Goal: Transaction & Acquisition: Book appointment/travel/reservation

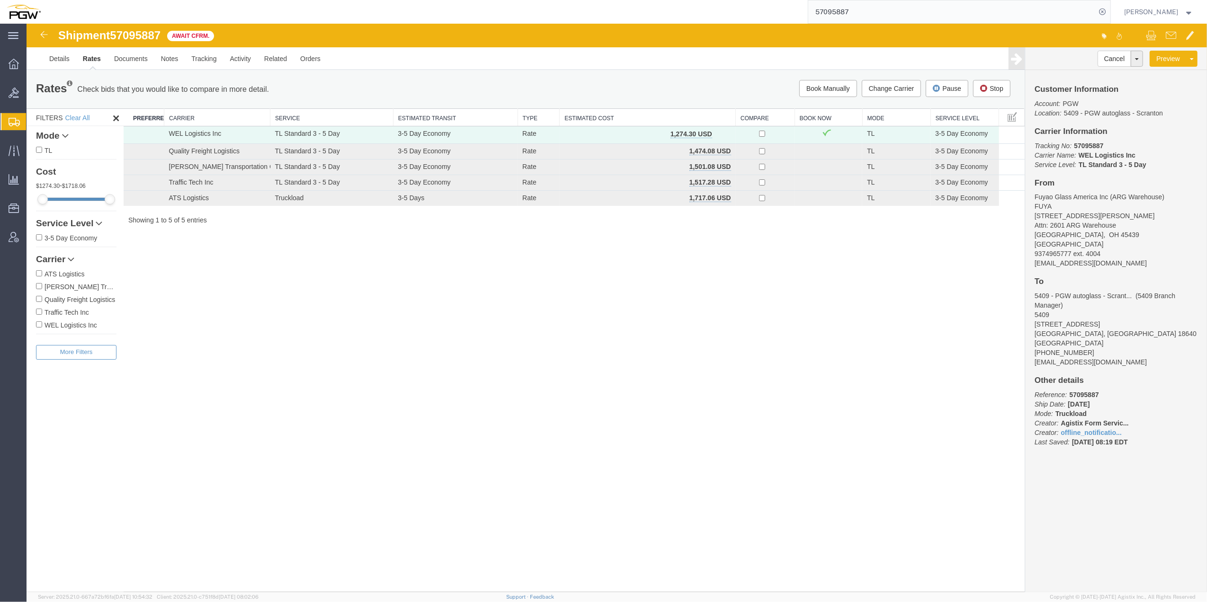
click at [147, 31] on span "57095887" at bounding box center [135, 35] width 51 height 13
copy span "57095887"
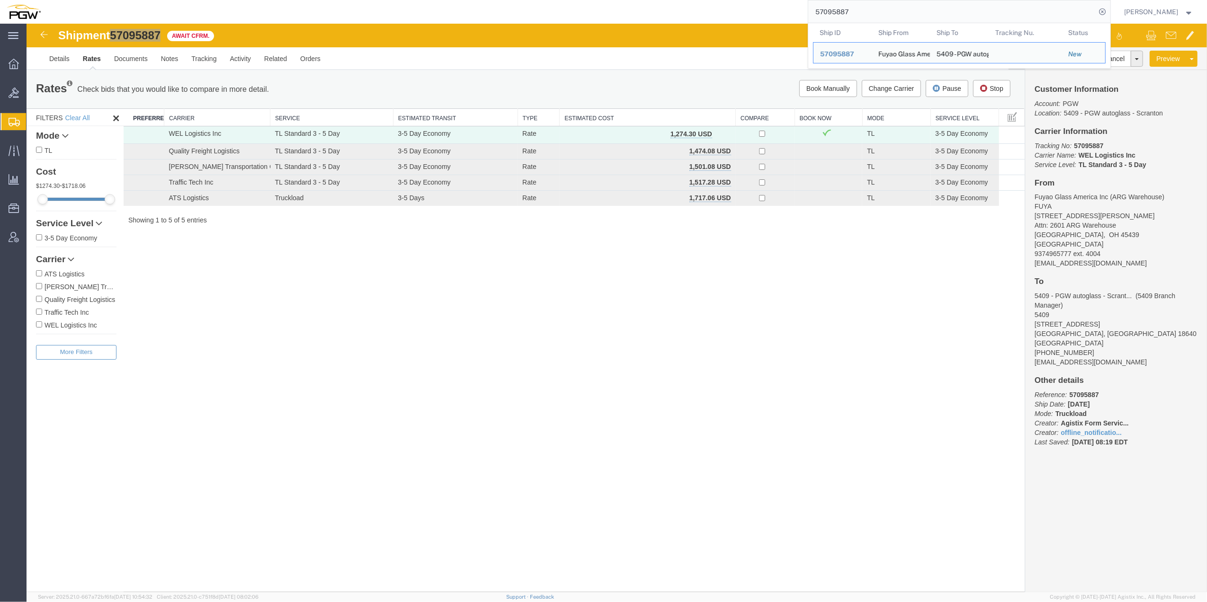
click at [860, 9] on input "57095887" at bounding box center [952, 11] width 288 height 23
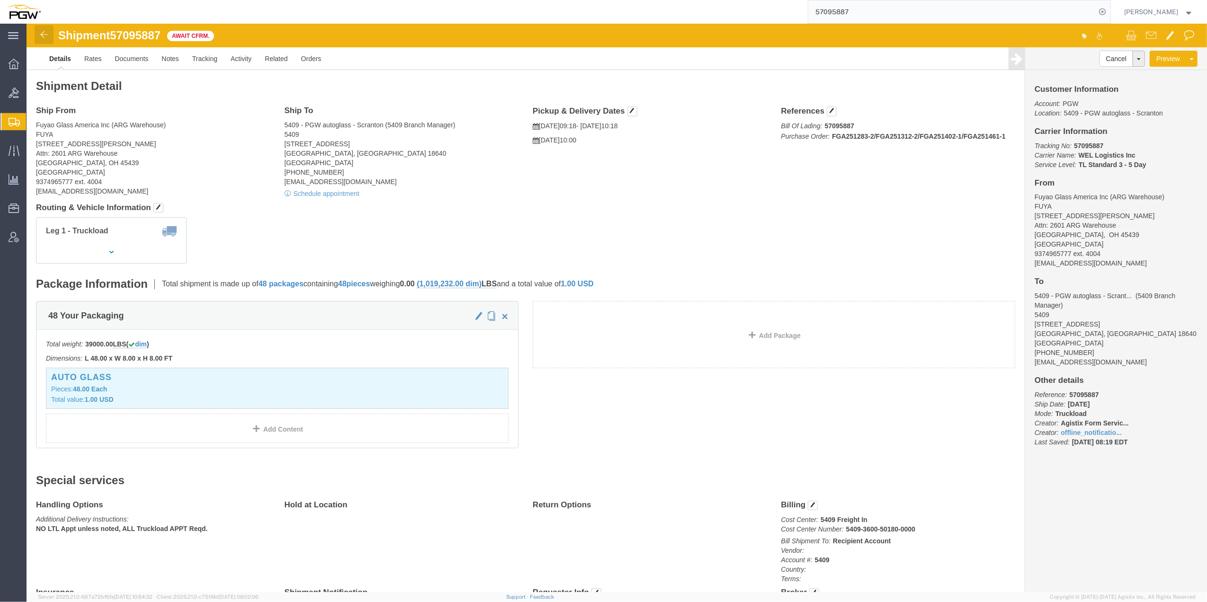
click img
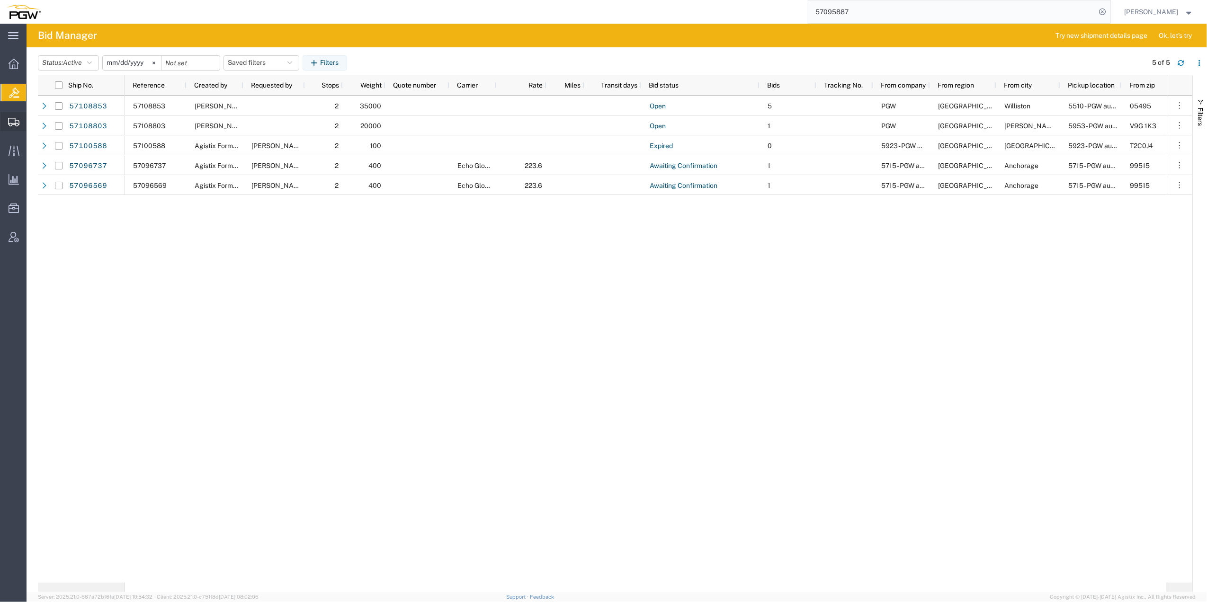
click at [0, 0] on span "Shipment Manager" at bounding box center [0, 0] width 0 height 0
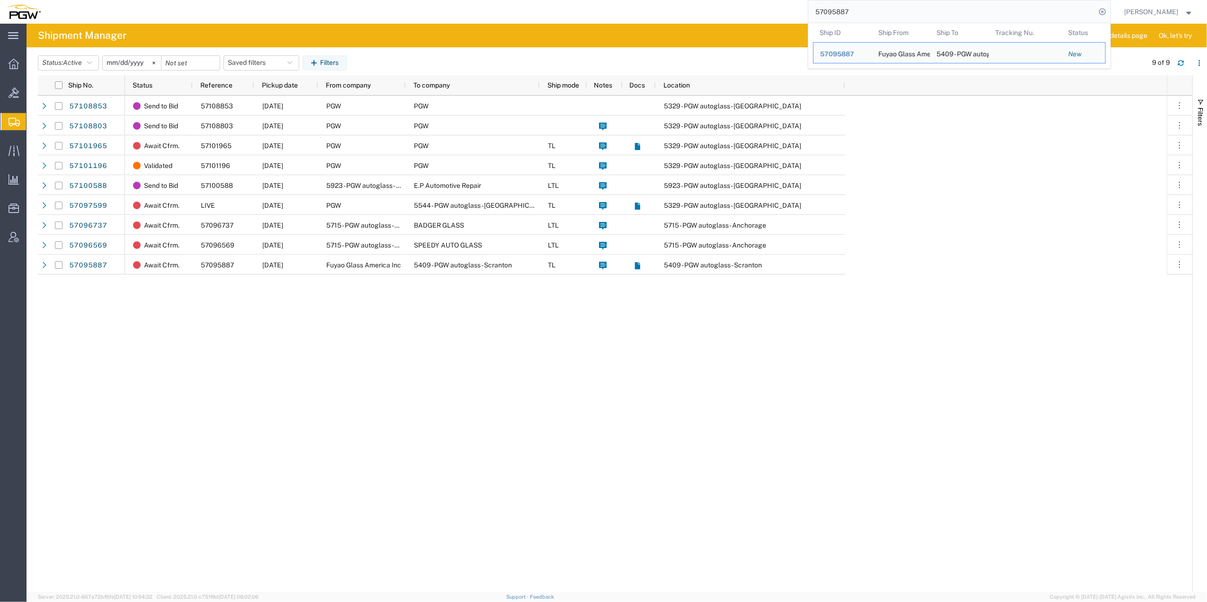
click at [841, 9] on input "57095887" at bounding box center [952, 11] width 288 height 23
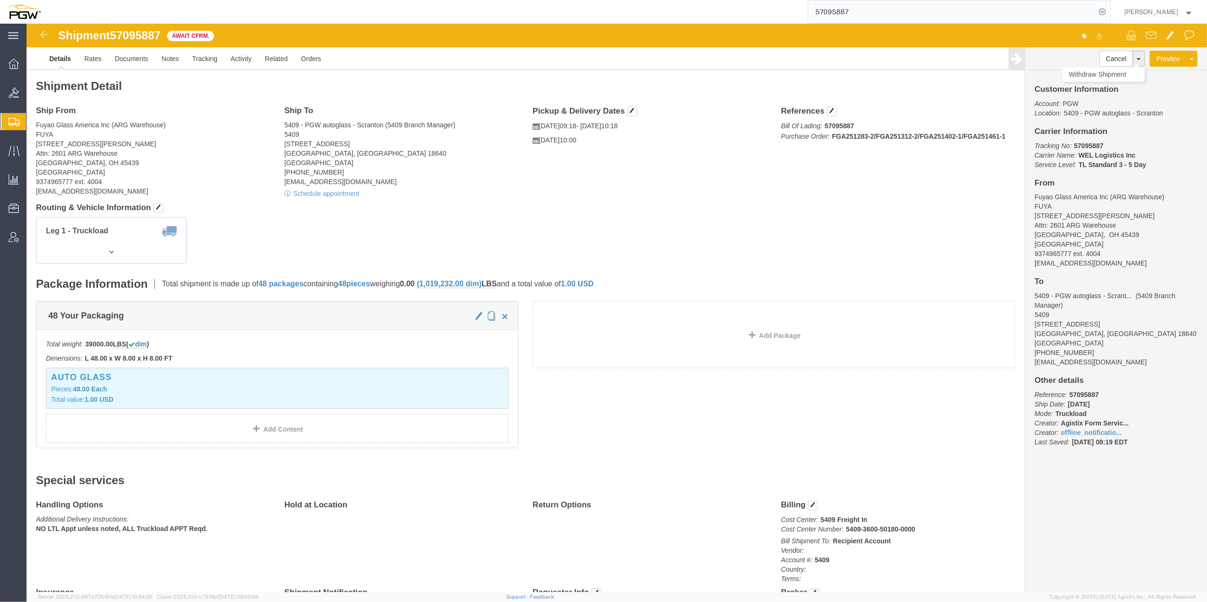
click button
click link "Rates"
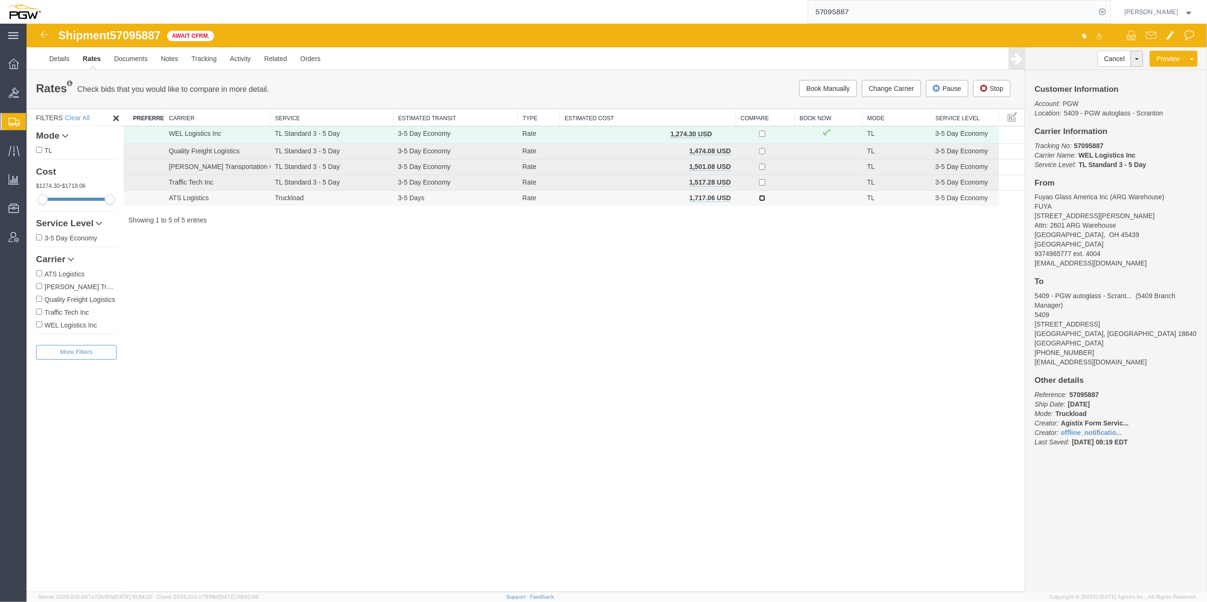
click at [761, 198] on input "checkbox" at bounding box center [762, 198] width 6 height 6
checkbox input "true"
click at [875, 89] on button "Change Carrier" at bounding box center [892, 88] width 60 height 17
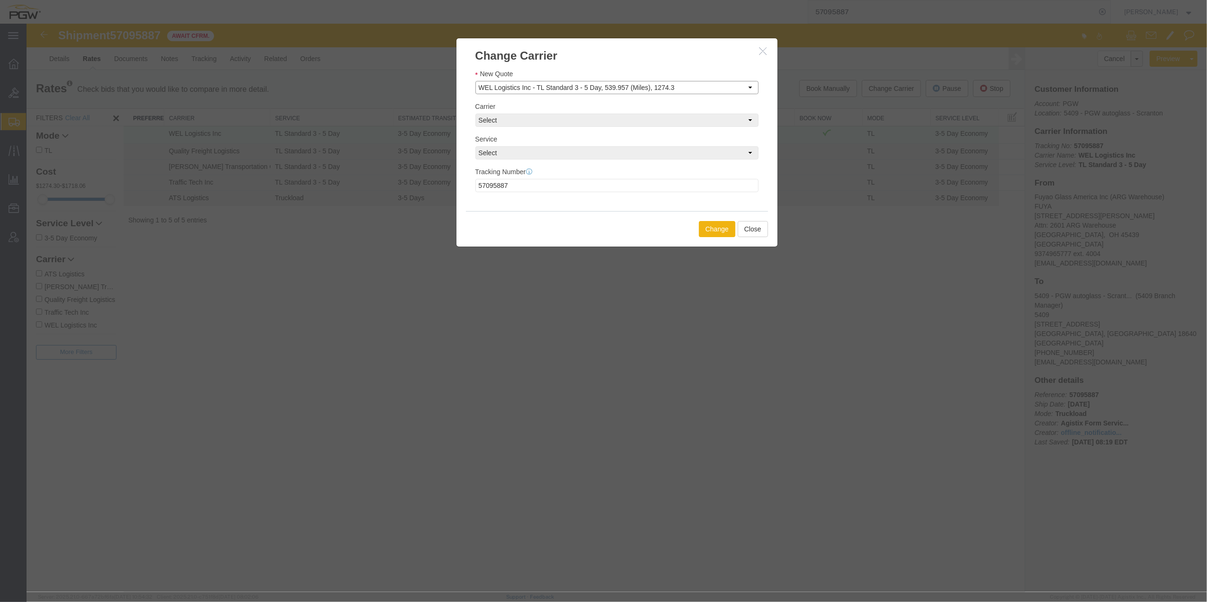
click at [671, 89] on select "Select Set Carrier and Service Manually WEL Logistics Inc - TL Standard 3 - 5 D…" at bounding box center [616, 87] width 283 height 13
click at [671, 69] on div "New Quote Select Set Carrier and Service Manually WEL Logistics Inc - TL Standa…" at bounding box center [616, 82] width 283 height 26
click at [656, 90] on select "Select Set Carrier and Service Manually WEL Logistics Inc - TL Standard 3 - 5 D…" at bounding box center [616, 87] width 283 height 13
click at [475, 81] on select "Select Set Carrier and Service Manually WEL Logistics Inc - TL Standard 3 - 5 D…" at bounding box center [616, 87] width 283 height 13
click at [601, 87] on select "Select Set Carrier and Service Manually WEL Logistics Inc - TL Standard 3 - 5 D…" at bounding box center [616, 87] width 283 height 13
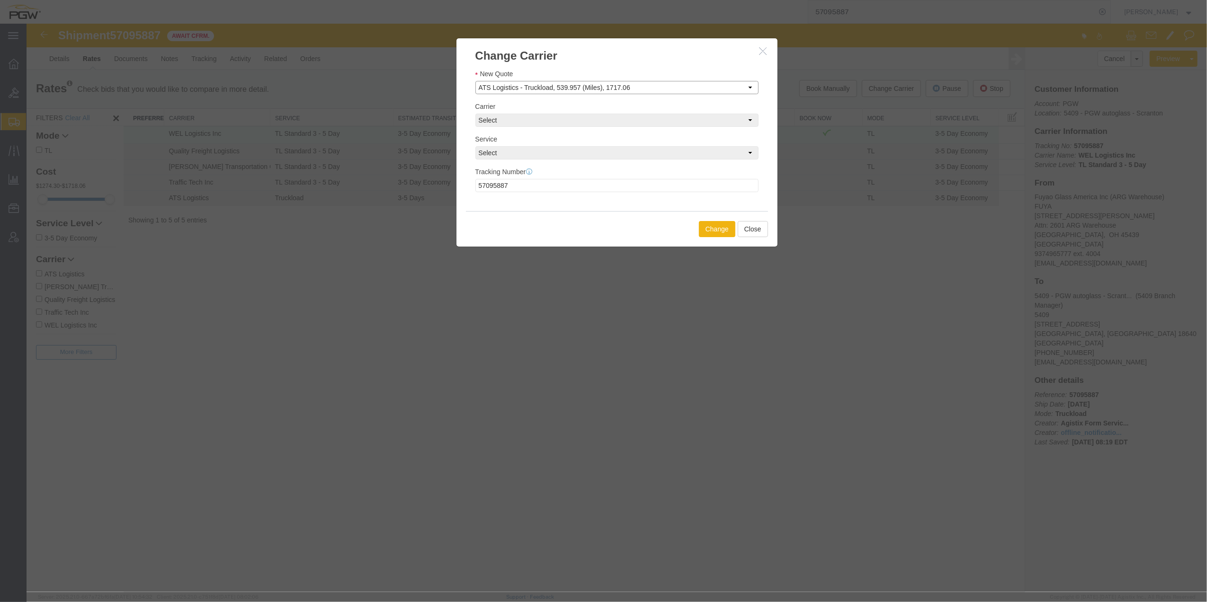
select select "426|1784|"
click at [475, 81] on select "Select Set Carrier and Service Manually WEL Logistics Inc - TL Standard 3 - 5 D…" at bounding box center [616, 87] width 283 height 13
click at [595, 220] on div "Change Close" at bounding box center [617, 229] width 302 height 36
click at [683, 95] on form "New Quote Select Set Carrier and Service Manually WEL Logistics Inc - TL Standa…" at bounding box center [616, 131] width 283 height 124
click at [674, 81] on select "Select Set Carrier and Service Manually WEL Logistics Inc - TL Standard 3 - 5 D…" at bounding box center [616, 87] width 283 height 13
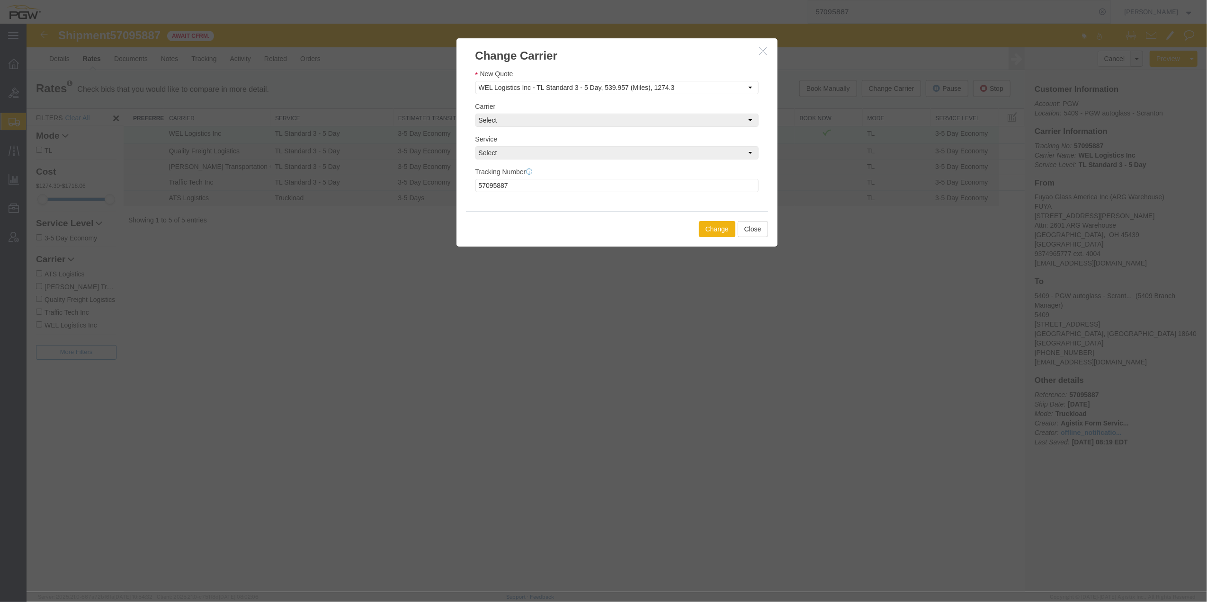
click at [760, 53] on icon "button" at bounding box center [763, 51] width 8 height 8
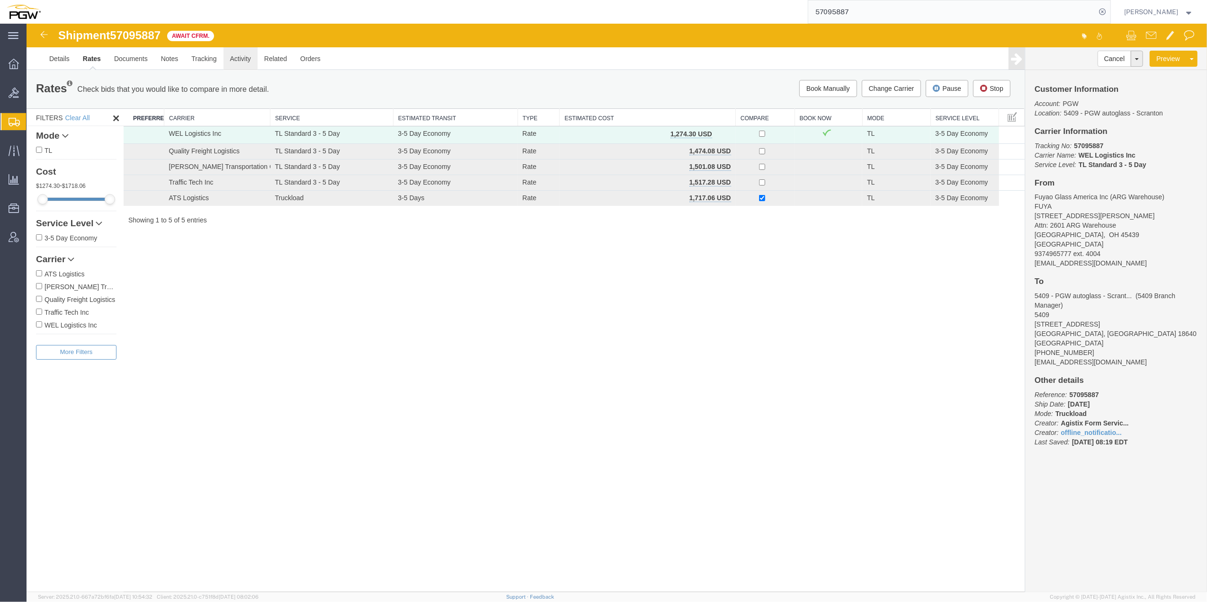
click at [235, 61] on link "Activity" at bounding box center [240, 58] width 34 height 23
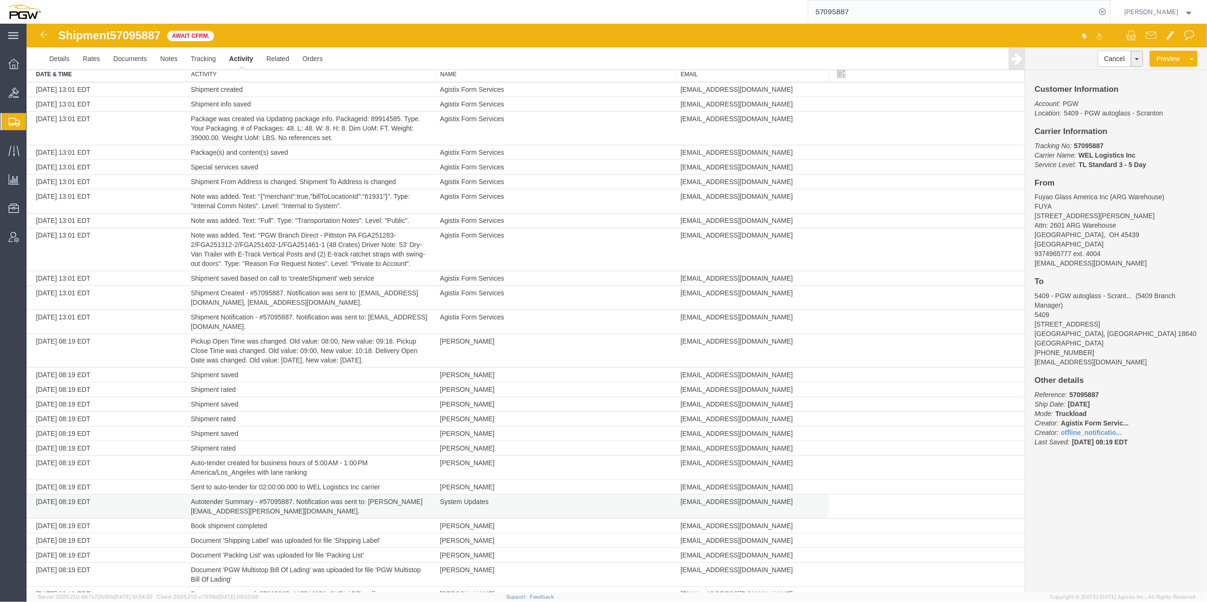
scroll to position [84, 0]
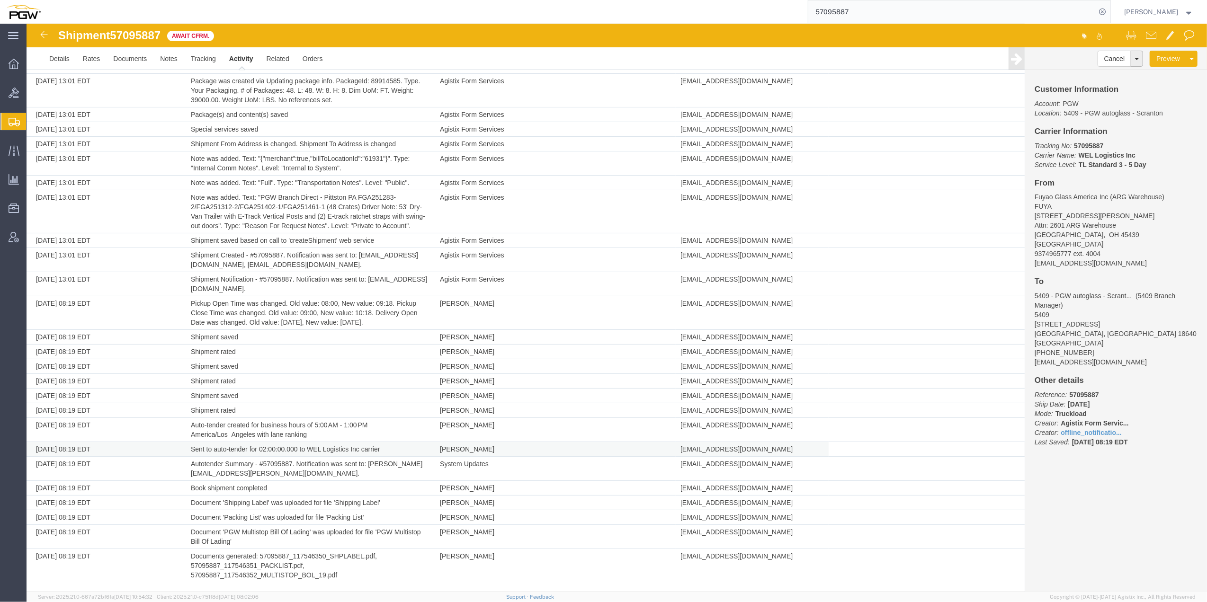
click at [301, 448] on td "Sent to auto-tender for 02:00:00.000 to WEL Logistics Inc carrier" at bounding box center [310, 449] width 249 height 15
click at [290, 463] on td "Autotender Summary - #57095887. Notification was sent to: [PERSON_NAME][EMAIL_A…" at bounding box center [310, 469] width 249 height 24
click at [159, 33] on span "57095887" at bounding box center [135, 35] width 51 height 13
click at [1060, 495] on div "Cancel Withdraw Shipment [GEOGRAPHIC_DATA] Assign To Clone Shipment Save As Tem…" at bounding box center [1116, 319] width 182 height 545
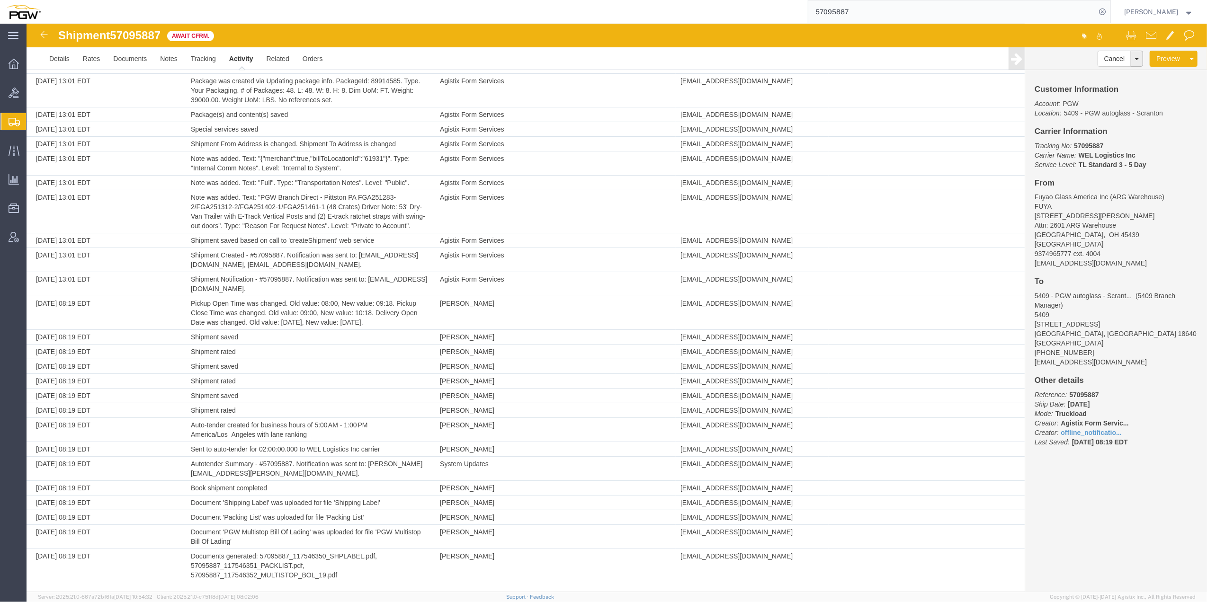
click at [1137, 57] on div "Cancel Withdraw Shipment [GEOGRAPHIC_DATA] Assign To Clone Shipment Save As Tem…" at bounding box center [1147, 59] width 100 height 16
click at [1121, 55] on button "Cancel" at bounding box center [1114, 59] width 34 height 16
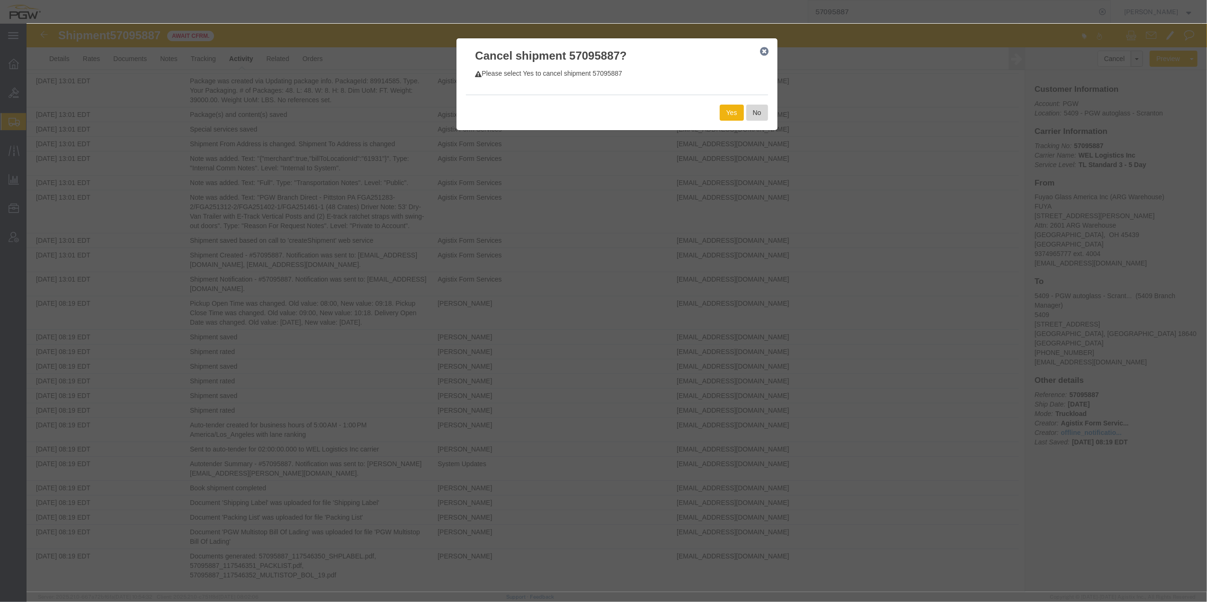
click at [753, 116] on button "No" at bounding box center [757, 113] width 22 height 16
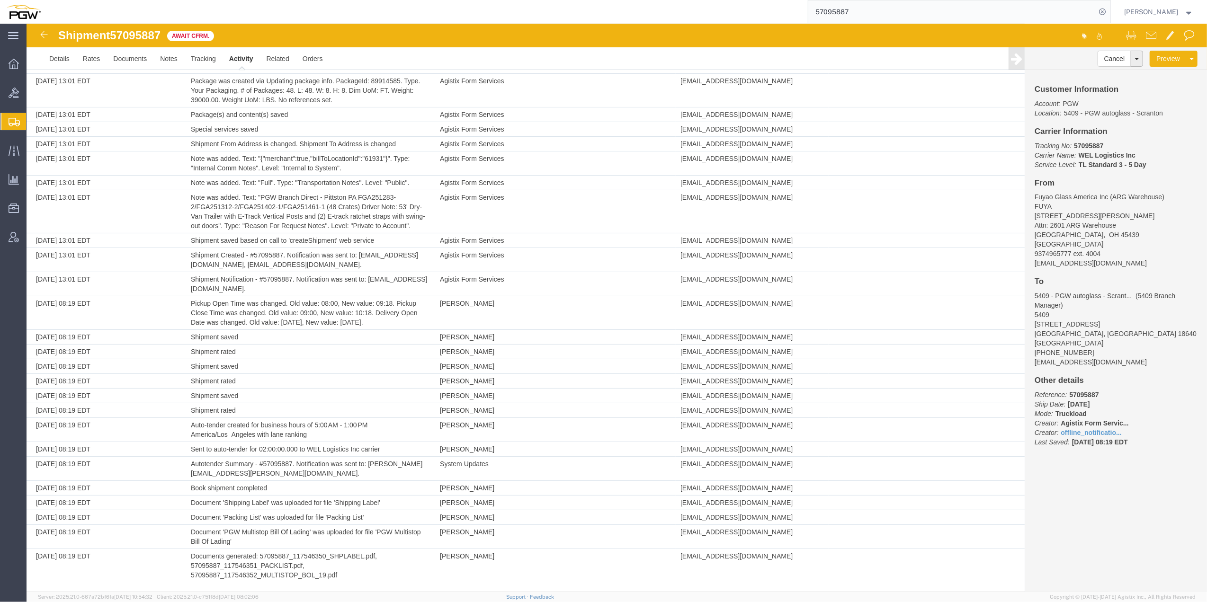
click at [138, 36] on span "57095887" at bounding box center [135, 35] width 51 height 13
copy span "57095887"
click at [1131, 59] on button at bounding box center [1137, 59] width 12 height 16
click at [1092, 79] on link "Withdraw Shipment" at bounding box center [1102, 74] width 82 height 14
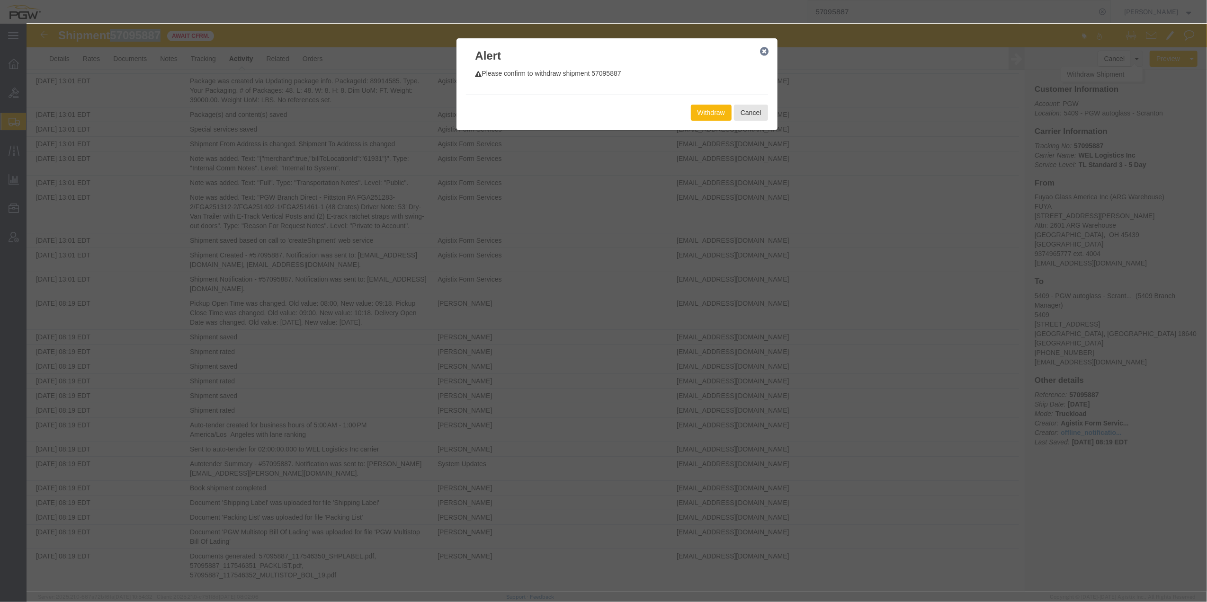
click at [693, 116] on button "Withdraw" at bounding box center [711, 113] width 41 height 16
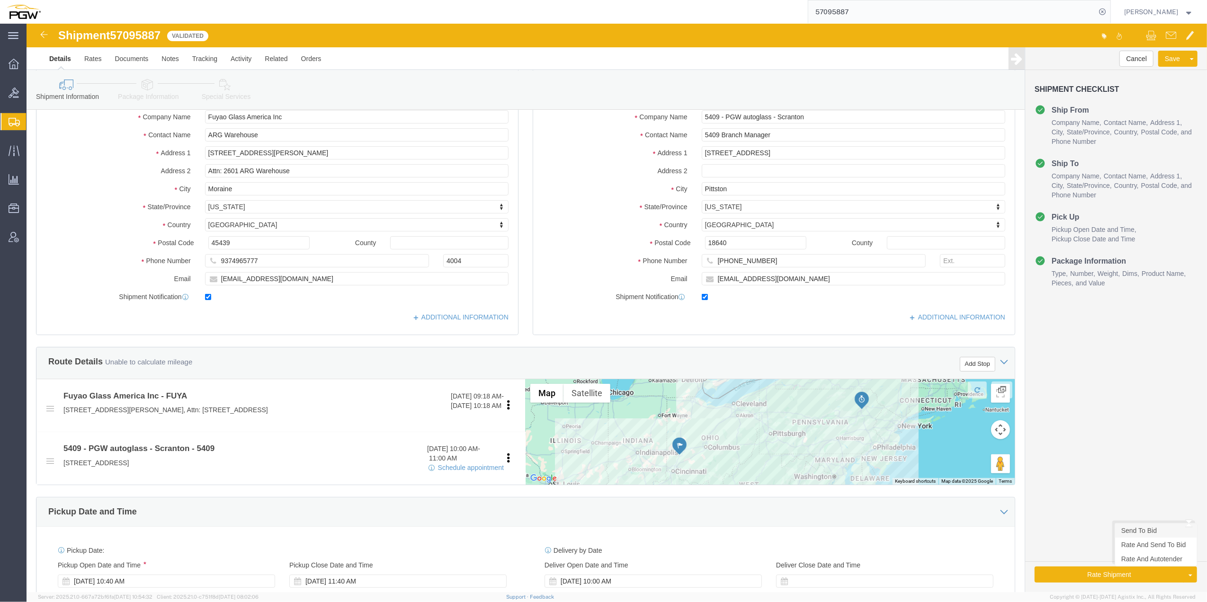
select select
select select "61931"
click link "Send To Bid"
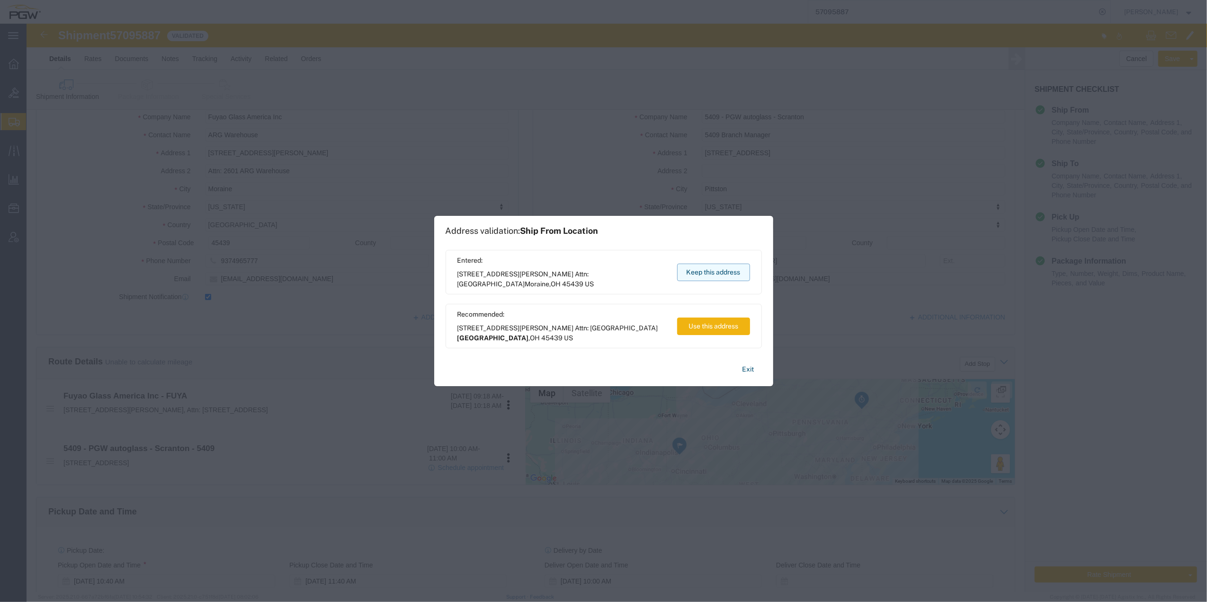
click at [714, 269] on button "Keep this address" at bounding box center [713, 273] width 73 height 18
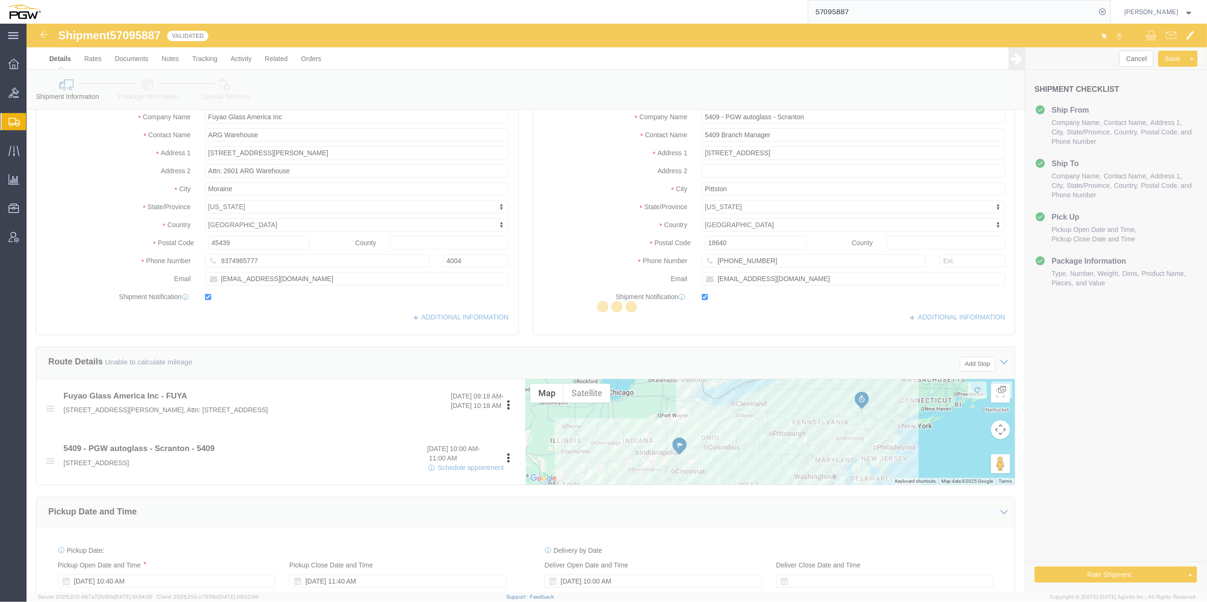
select select "TL"
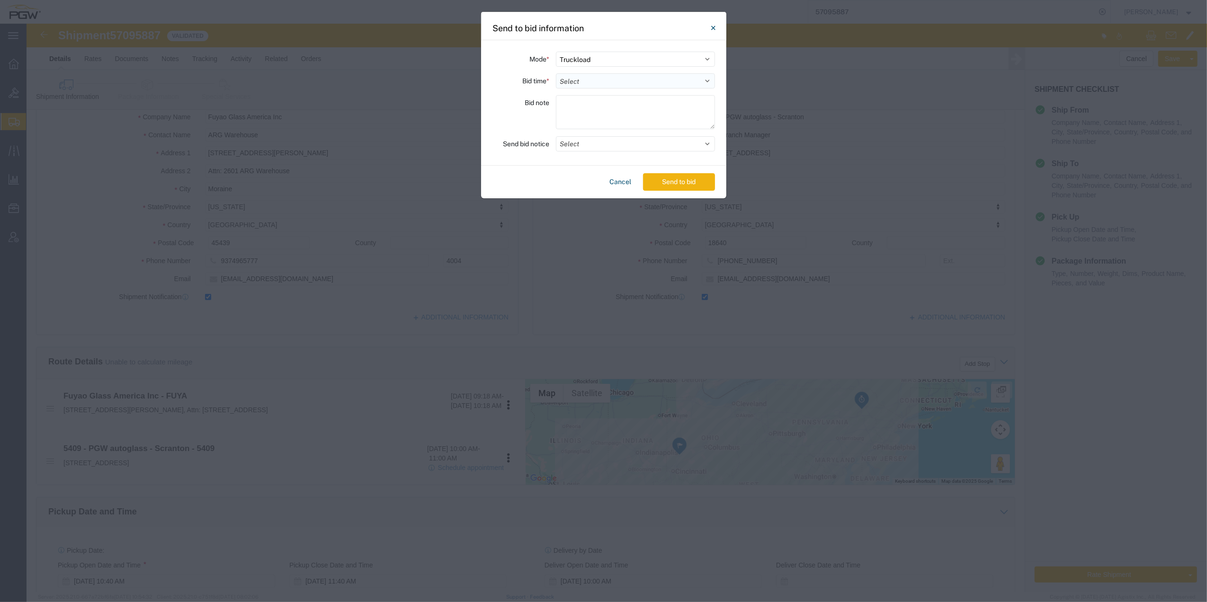
click at [636, 83] on select "Select 30 Min (Rush) 1 Hour (Rush) 2 Hours (Rush) 4 Hours (Rush) 8 Hours (Rush)…" at bounding box center [635, 80] width 159 height 15
click at [556, 73] on select "Select 30 Min (Rush) 1 Hour (Rush) 2 Hours (Rush) 4 Hours (Rush) 8 Hours (Rush)…" at bounding box center [635, 80] width 159 height 15
click at [678, 73] on select "Select 30 Min (Rush) 1 Hour (Rush) 2 Hours (Rush) 4 Hours (Rush) 8 Hours (Rush)…" at bounding box center [635, 80] width 159 height 15
click at [556, 73] on select "Select 30 Min (Rush) 1 Hour (Rush) 2 Hours (Rush) 4 Hours (Rush) 8 Hours (Rush)…" at bounding box center [635, 80] width 159 height 15
click at [671, 183] on button "Send to bid" at bounding box center [679, 182] width 72 height 18
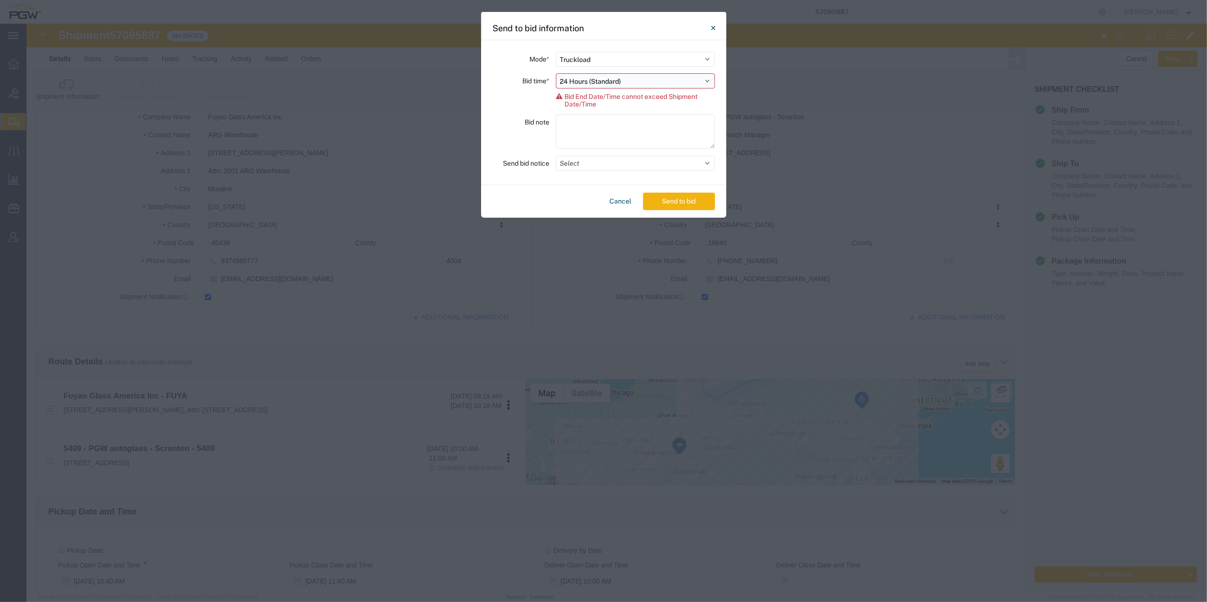
click at [635, 84] on select "Select 30 Min (Rush) 1 Hour (Rush) 2 Hours (Rush) 4 Hours (Rush) 8 Hours (Rush)…" at bounding box center [635, 80] width 159 height 15
click at [556, 73] on select "Select 30 Min (Rush) 1 Hour (Rush) 2 Hours (Rush) 4 Hours (Rush) 8 Hours (Rush)…" at bounding box center [635, 80] width 159 height 15
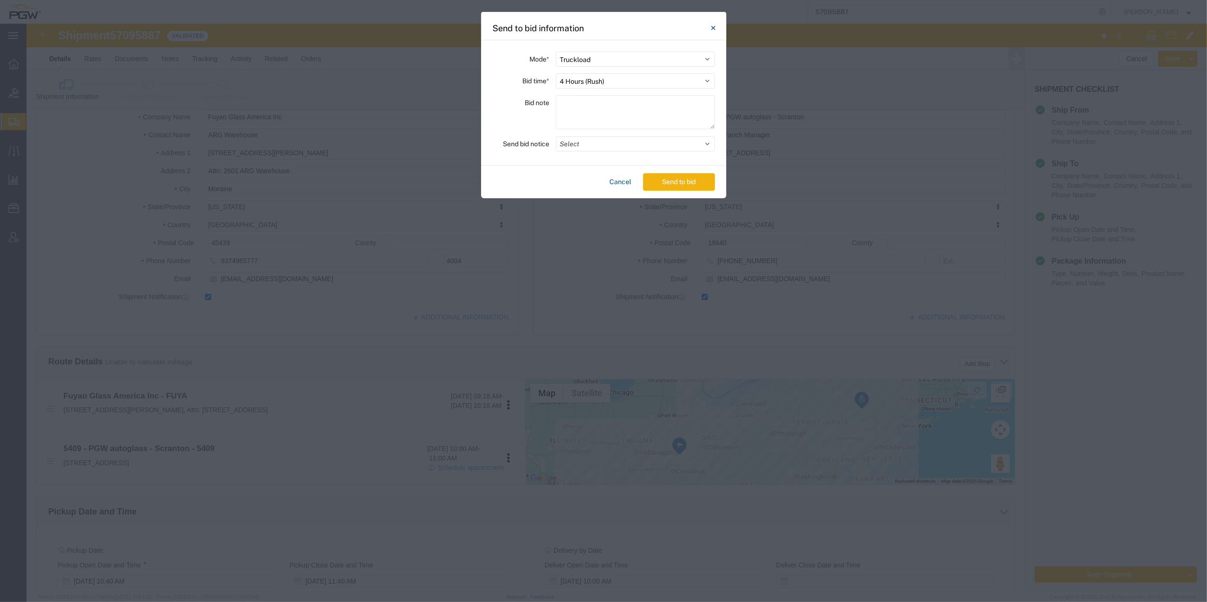
click at [672, 171] on div "Cancel Send to bid" at bounding box center [603, 182] width 245 height 33
click at [671, 182] on button "Send to bid" at bounding box center [679, 182] width 72 height 18
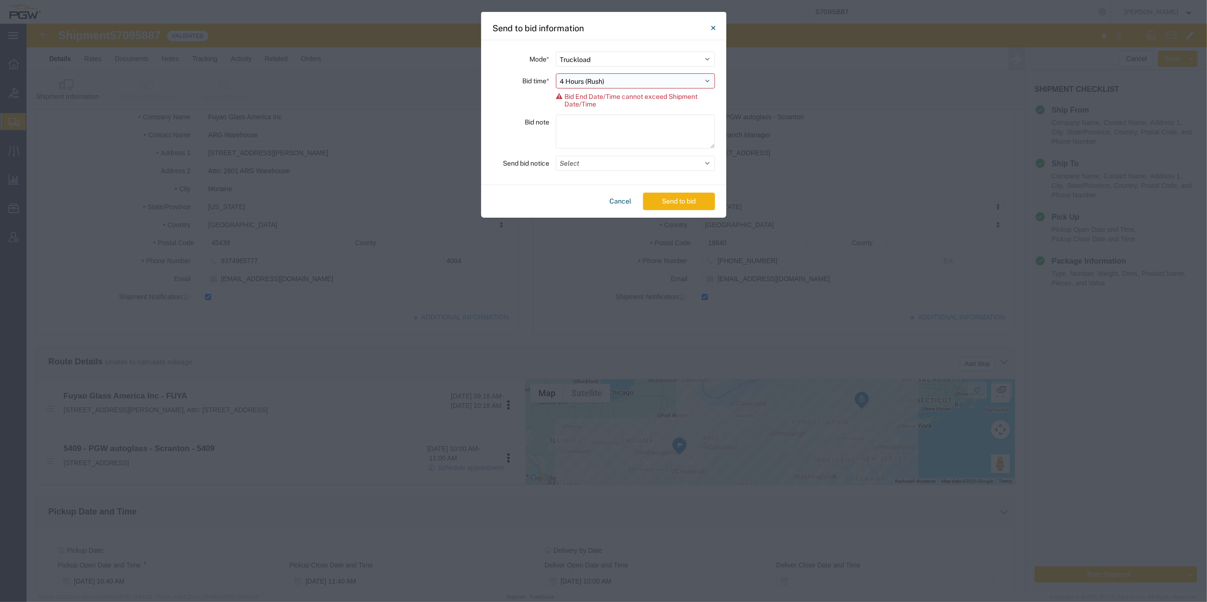
click at [612, 79] on select "Select 30 Min (Rush) 1 Hour (Rush) 2 Hours (Rush) 4 Hours (Rush) 8 Hours (Rush)…" at bounding box center [635, 80] width 159 height 15
click at [556, 73] on select "Select 30 Min (Rush) 1 Hour (Rush) 2 Hours (Rush) 4 Hours (Rush) 8 Hours (Rush)…" at bounding box center [635, 80] width 159 height 15
click at [616, 80] on select "Select 30 Min (Rush) 1 Hour (Rush) 2 Hours (Rush) 4 Hours (Rush) 8 Hours (Rush)…" at bounding box center [635, 80] width 159 height 15
select select "8"
click at [556, 73] on select "Select 30 Min (Rush) 1 Hour (Rush) 2 Hours (Rush) 4 Hours (Rush) 8 Hours (Rush)…" at bounding box center [635, 80] width 159 height 15
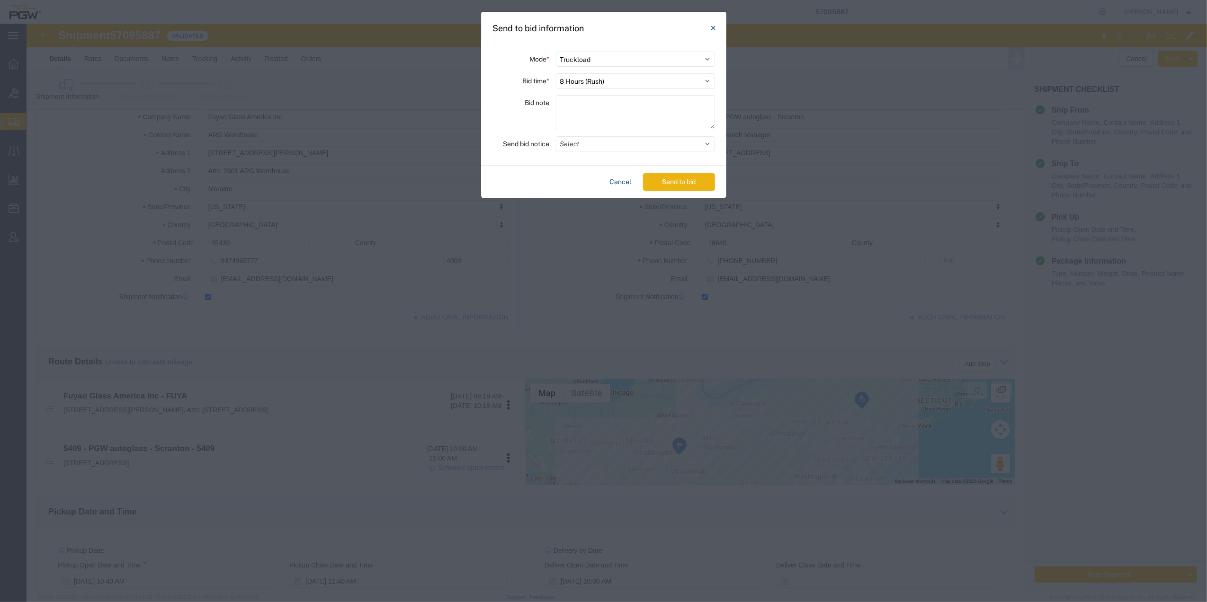
click at [682, 182] on button "Send to bid" at bounding box center [679, 182] width 72 height 18
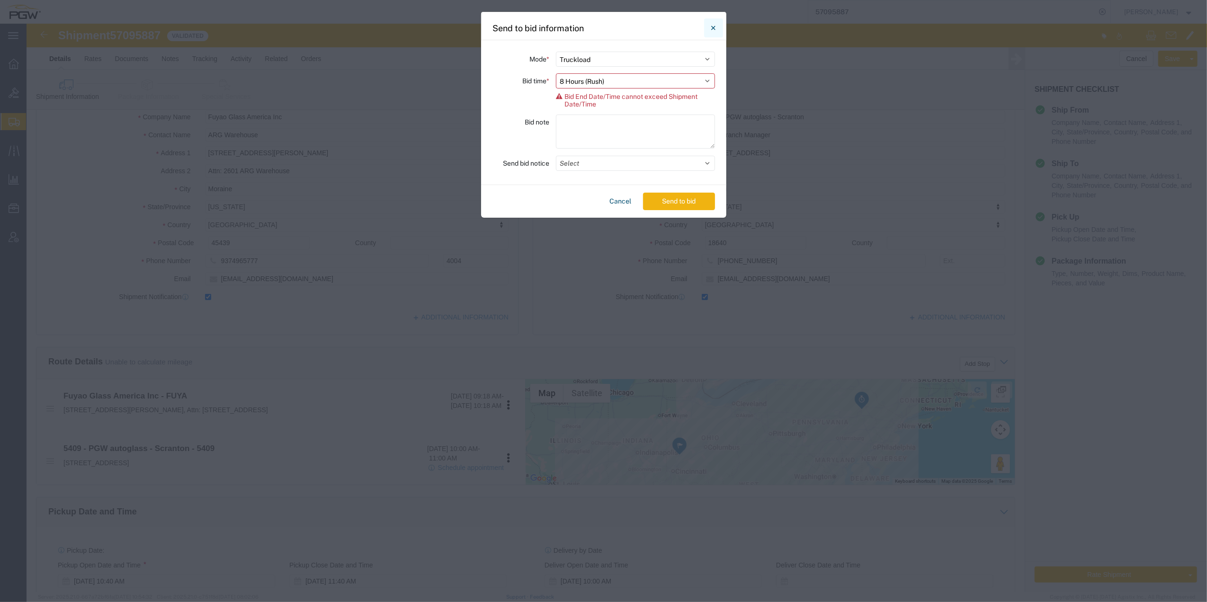
click at [709, 31] on button "Close" at bounding box center [713, 27] width 19 height 19
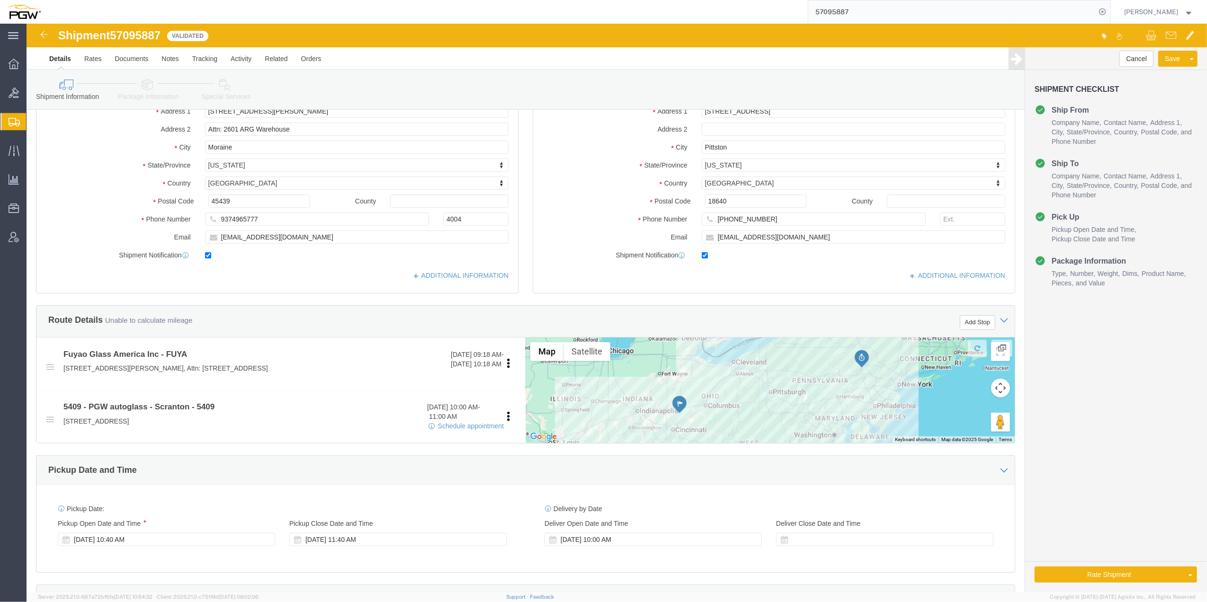
scroll to position [148, 0]
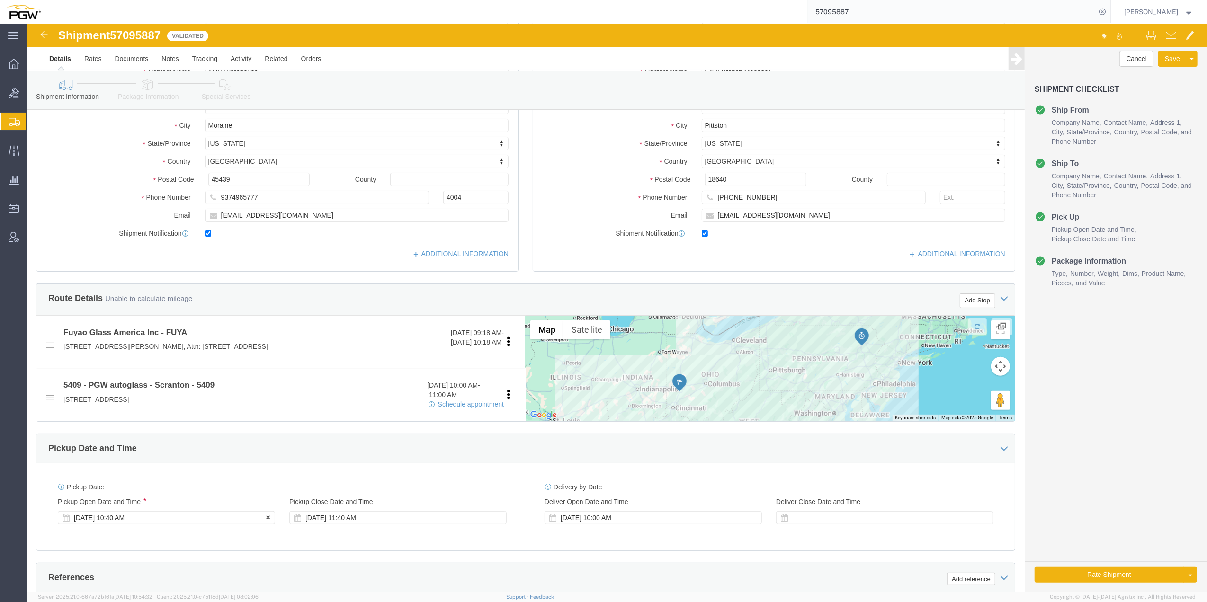
click div "[DATE] 10:40 AM"
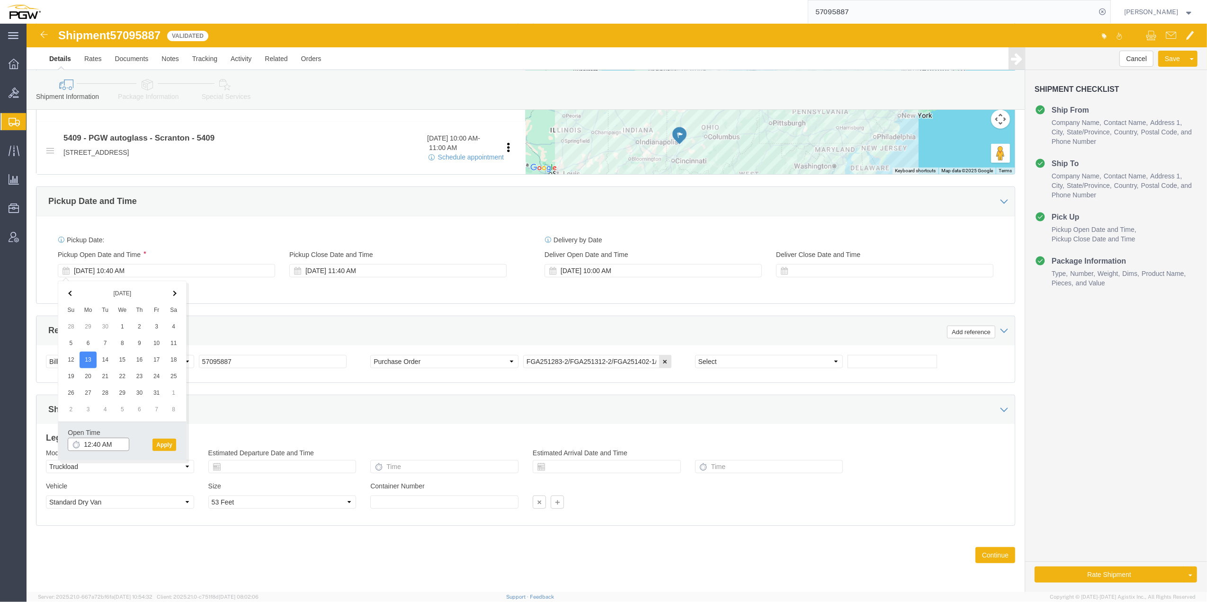
click input "12:40 AM"
click input "2:40 AM"
click input "2:00 AM"
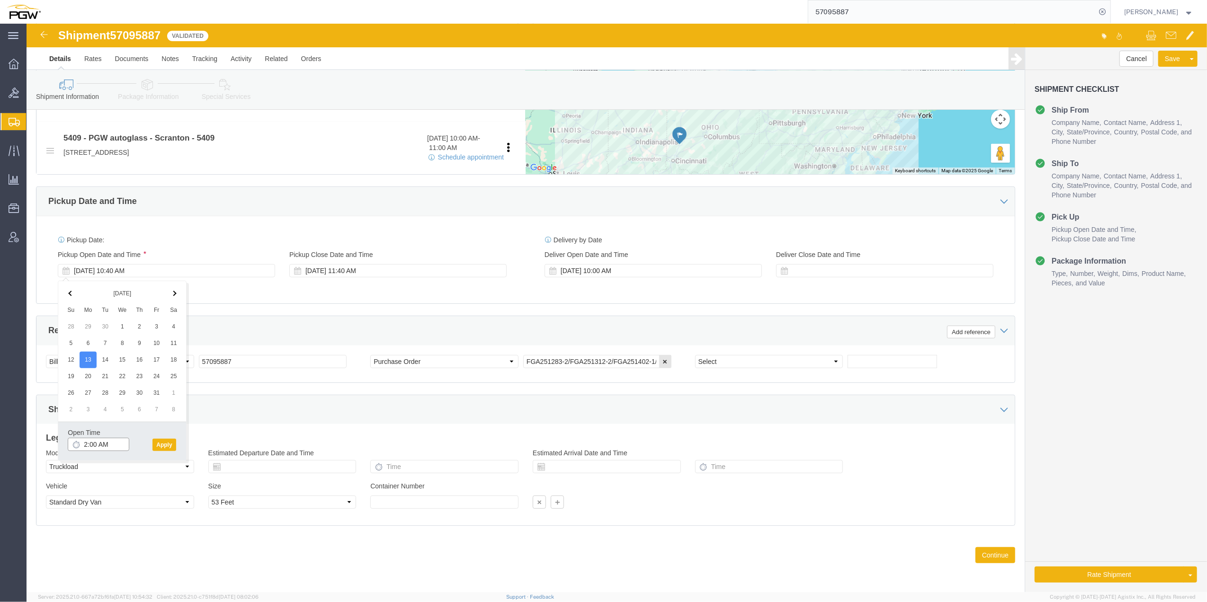
click input "2:00 AM"
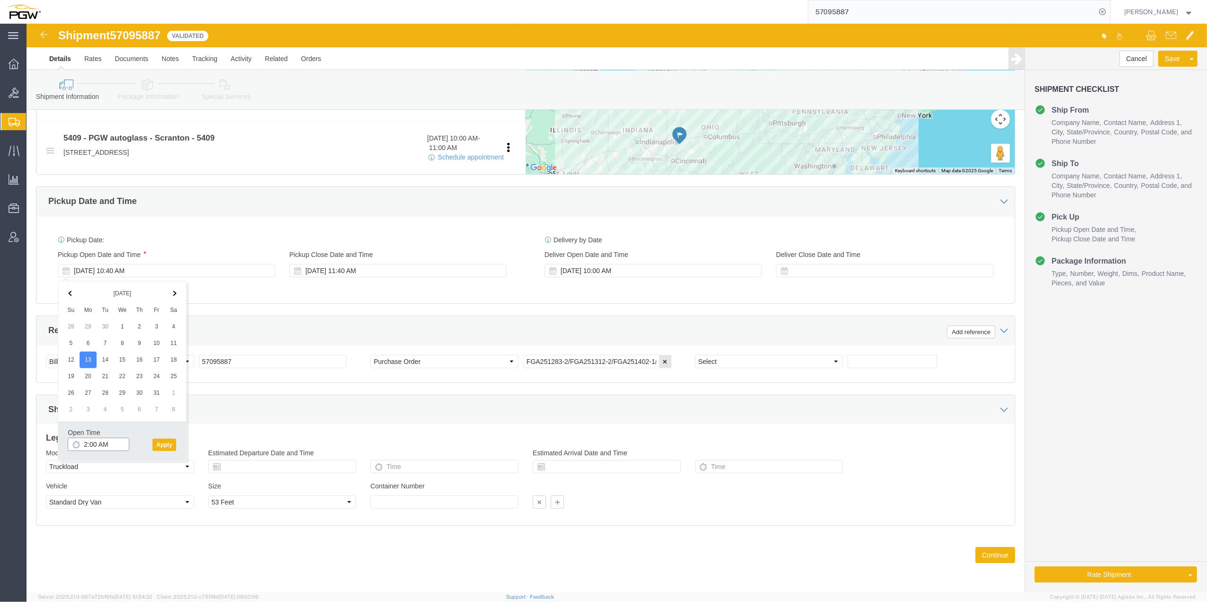
click input "2:00 AM"
type input "12:00 PM"
click div "Open Time 12:00 PM [DATE] 10:40 AM - [DATE] 10:40 AM Cancel Apply"
click button "Apply"
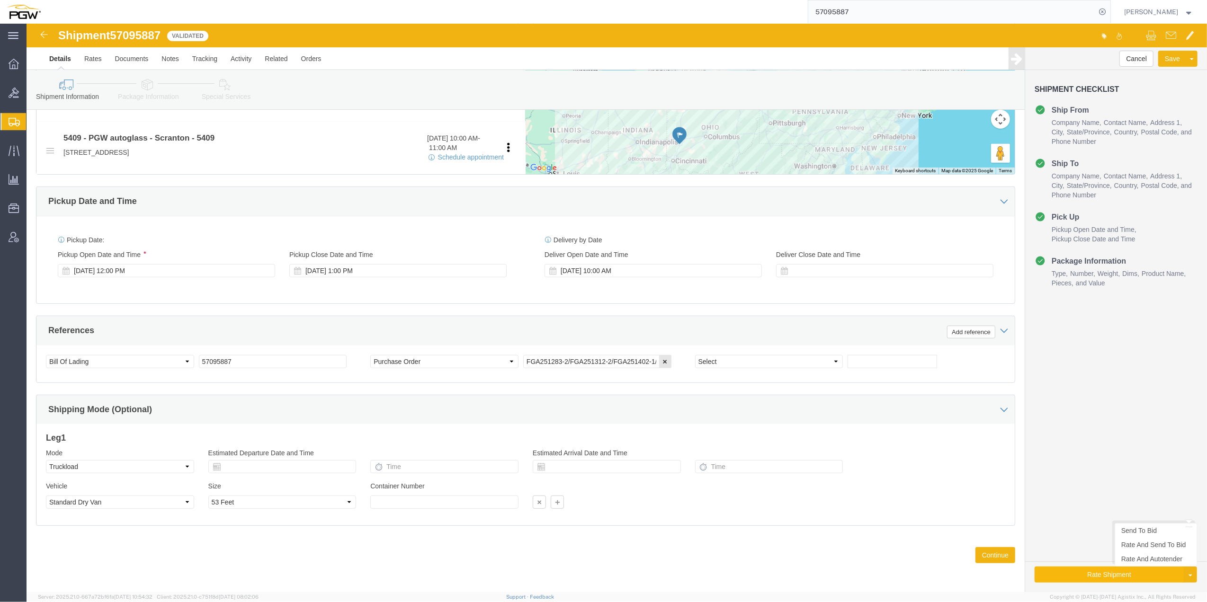
click button "Rate Shipment"
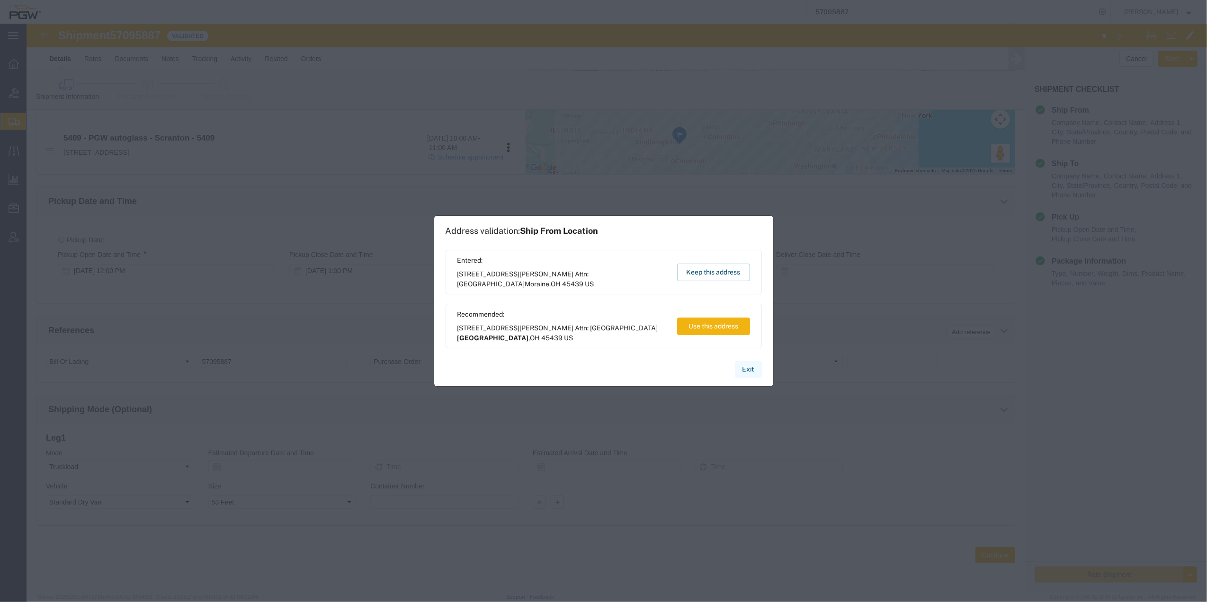
drag, startPoint x: 755, startPoint y: 373, endPoint x: 812, endPoint y: 368, distance: 58.0
click at [755, 373] on button "Exit" at bounding box center [748, 369] width 27 height 17
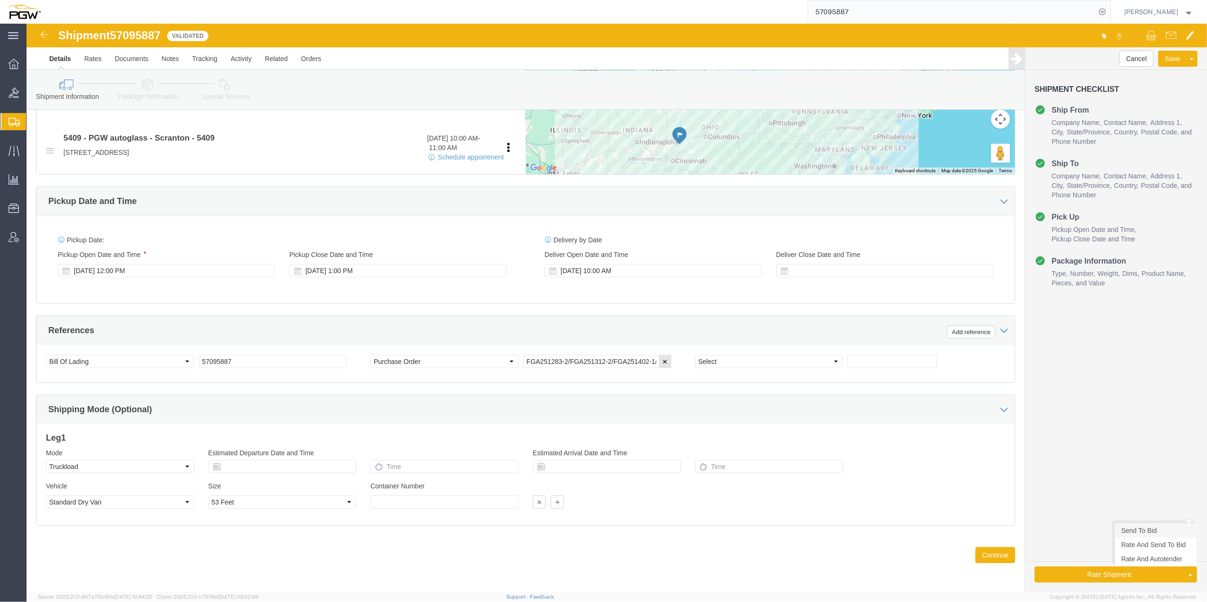
click link "Send To Bid"
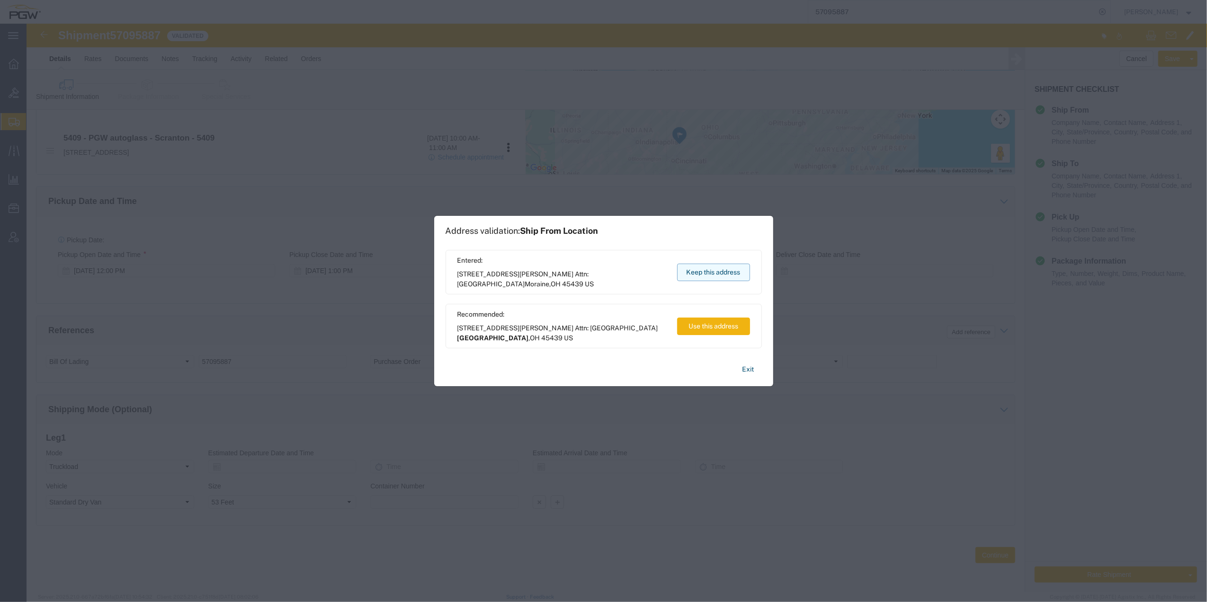
drag, startPoint x: 694, startPoint y: 275, endPoint x: 668, endPoint y: 251, distance: 35.5
click at [694, 275] on button "Keep this address" at bounding box center [713, 273] width 73 height 18
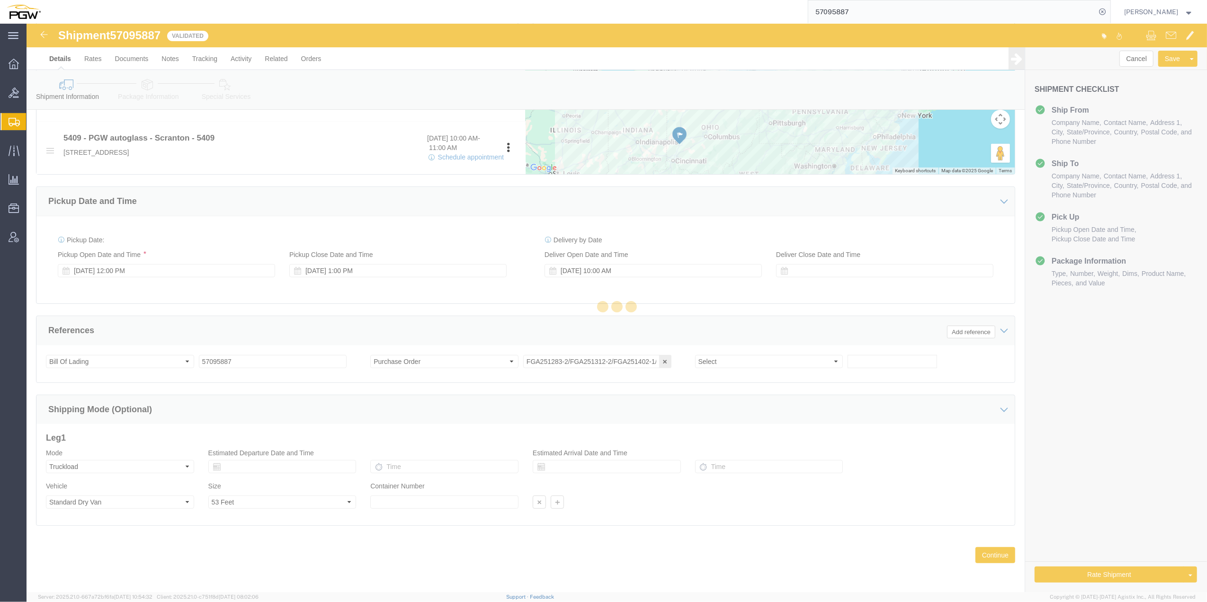
select select "TL"
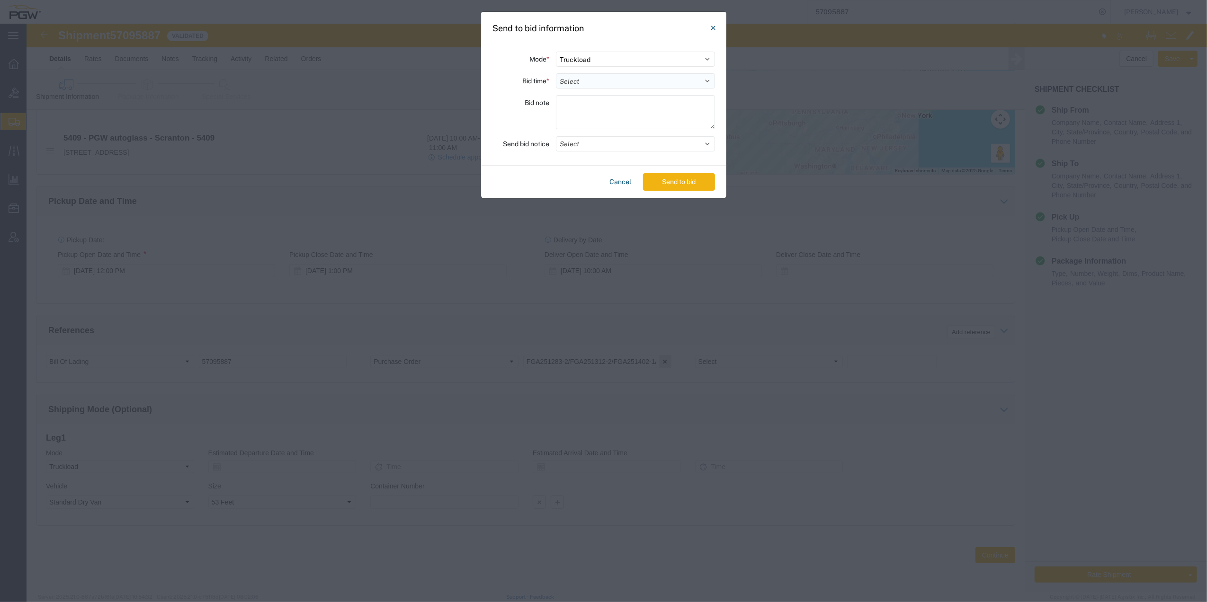
click at [625, 80] on select "Select 30 Min (Rush) 1 Hour (Rush) 2 Hours (Rush) 4 Hours (Rush) 8 Hours (Rush)…" at bounding box center [635, 80] width 159 height 15
select select "2"
click at [556, 73] on select "Select 30 Min (Rush) 1 Hour (Rush) 2 Hours (Rush) 4 Hours (Rush) 8 Hours (Rush)…" at bounding box center [635, 80] width 159 height 15
click at [665, 182] on button "Send to bid" at bounding box center [679, 182] width 72 height 18
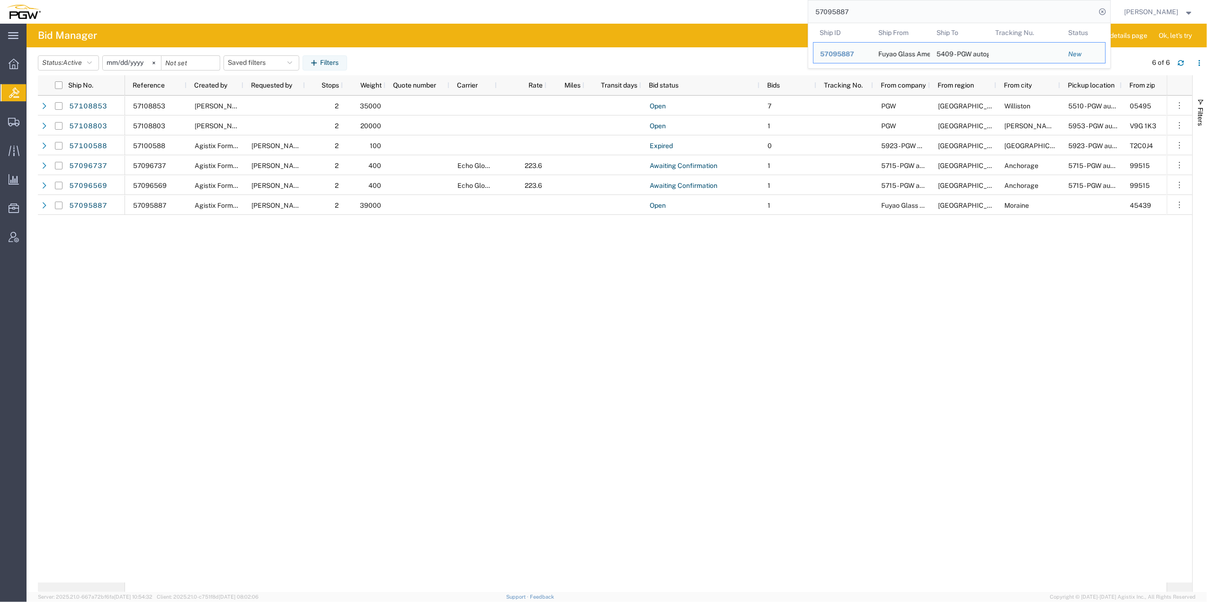
click at [834, 4] on input "57095887" at bounding box center [952, 11] width 288 height 23
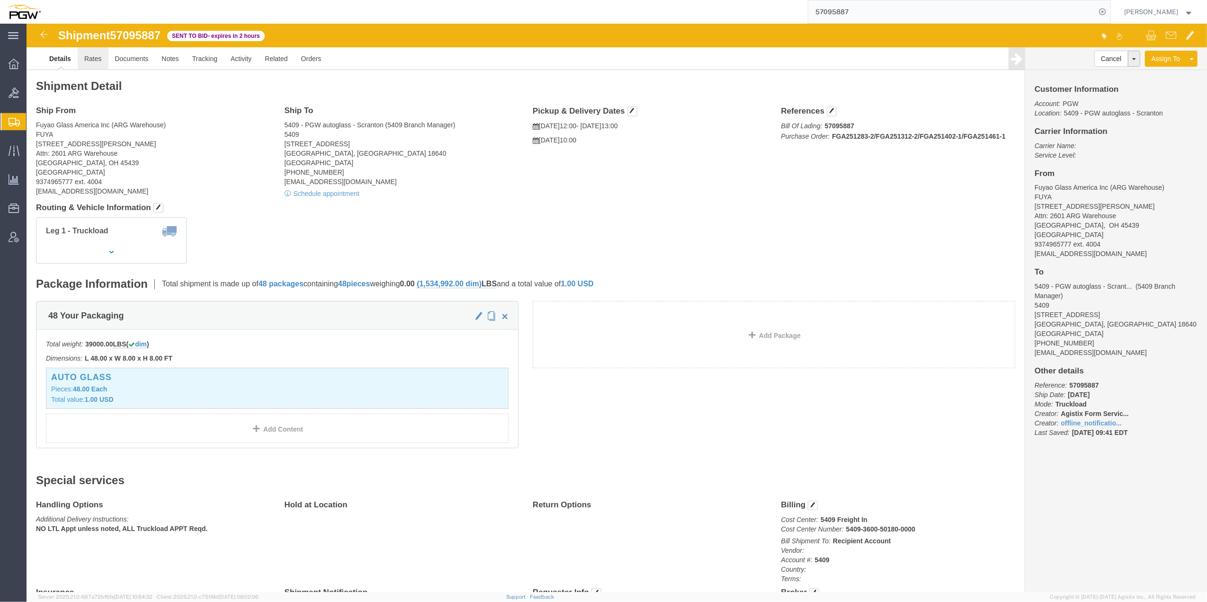
click link "Rates"
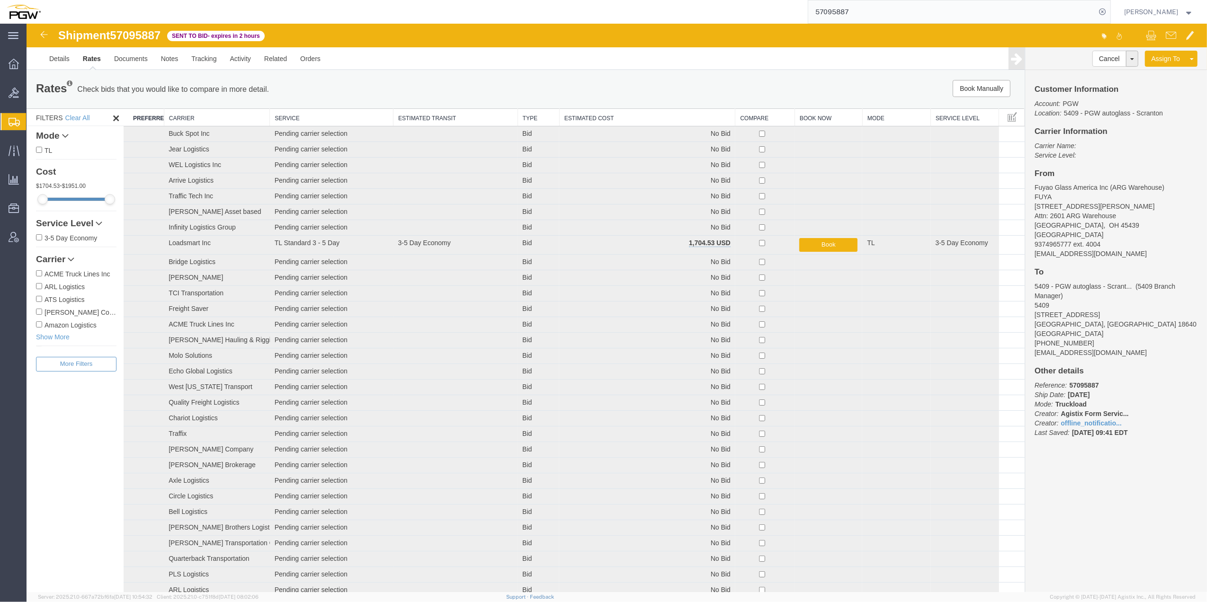
click at [648, 122] on th "Estimated Cost" at bounding box center [647, 118] width 176 height 18
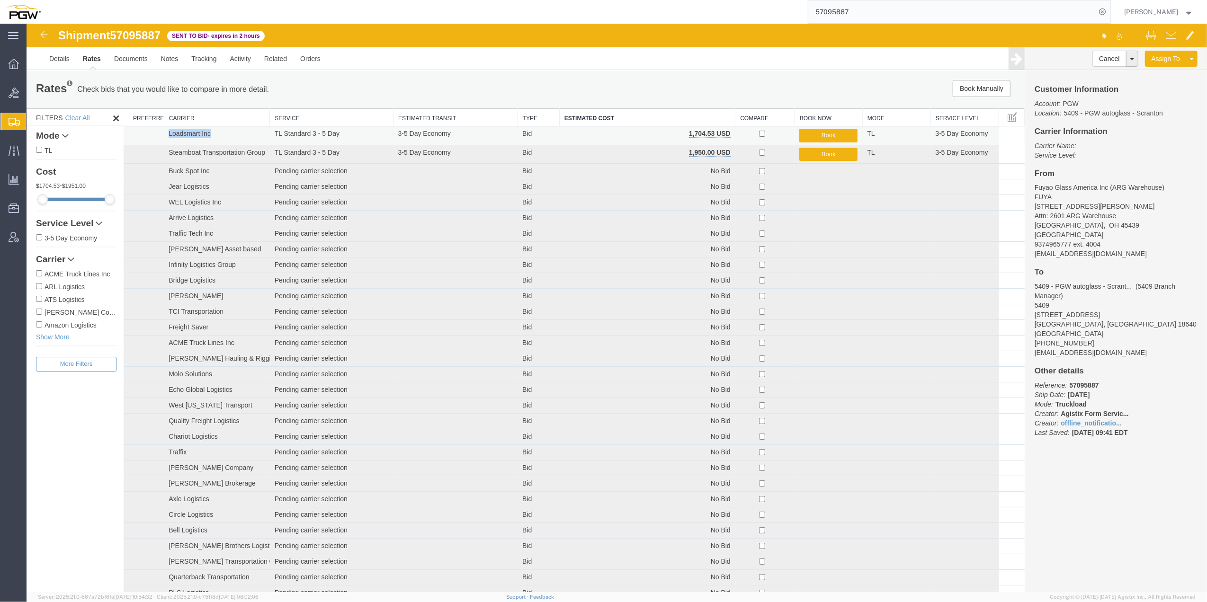
drag, startPoint x: 226, startPoint y: 138, endPoint x: 159, endPoint y: 137, distance: 67.2
click at [159, 137] on tr "Loadsmart Inc TL Standard 3 - 5 Day 3-5 Day Economy Bid 1,704.53 USD Book TL 3-…" at bounding box center [574, 135] width 901 height 19
click at [814, 156] on button "Book" at bounding box center [828, 155] width 58 height 14
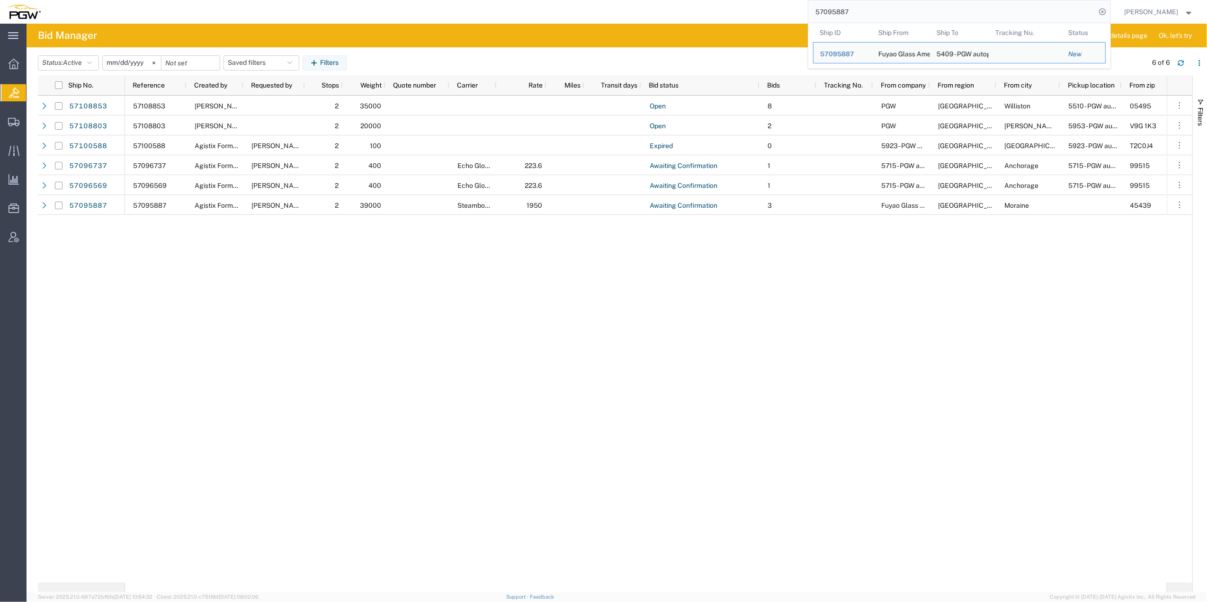
click at [866, 14] on input "57095887" at bounding box center [952, 11] width 288 height 23
